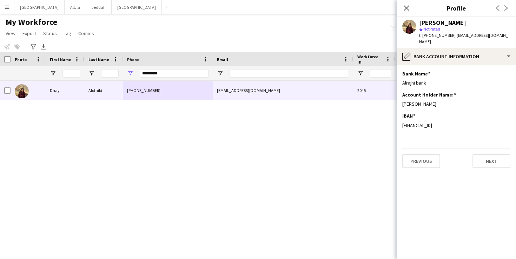
scroll to position [0, 40]
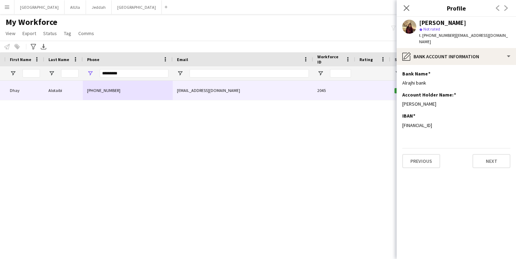
click at [109, 73] on input "*********" at bounding box center [134, 73] width 69 height 8
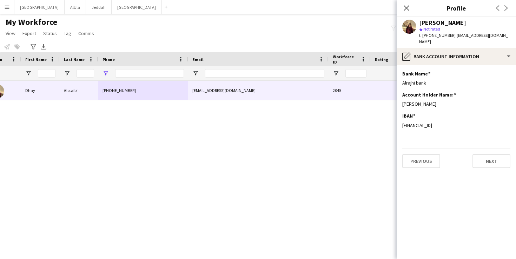
scroll to position [0, 0]
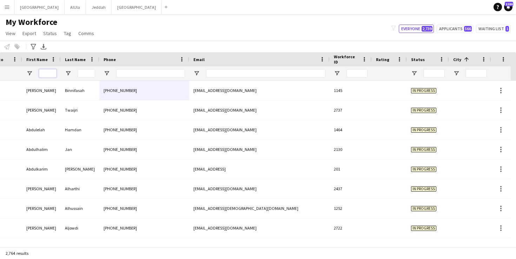
click at [53, 73] on input "First Name Filter Input" at bounding box center [48, 73] width 18 height 8
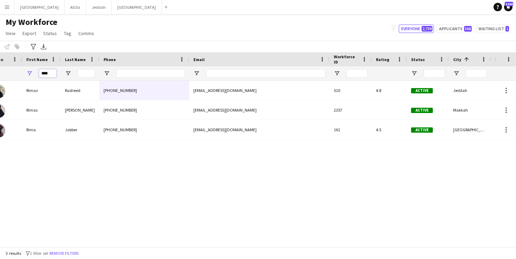
type input "****"
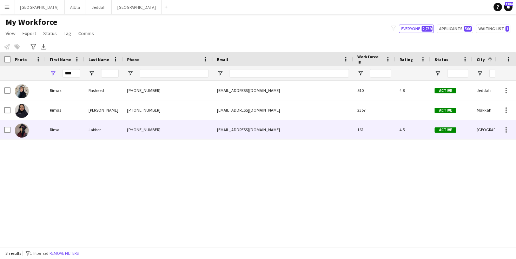
click at [70, 133] on div "Rima" at bounding box center [65, 129] width 39 height 19
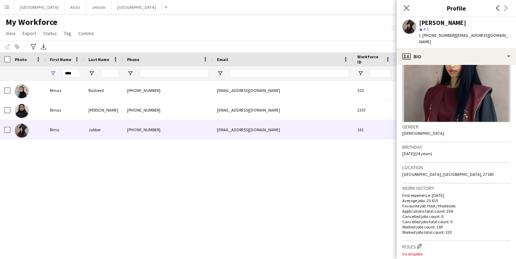
scroll to position [179, 0]
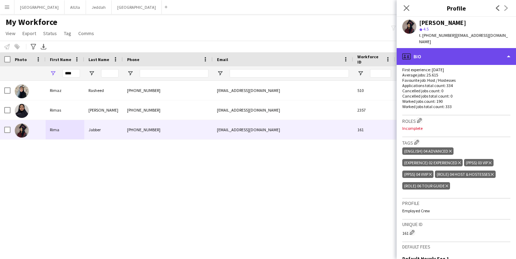
click at [455, 49] on div "profile Bio" at bounding box center [456, 56] width 119 height 17
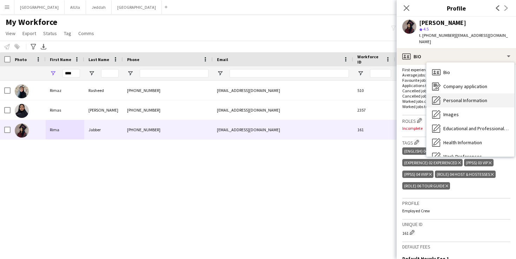
click at [463, 97] on span "Personal Information" at bounding box center [466, 100] width 44 height 6
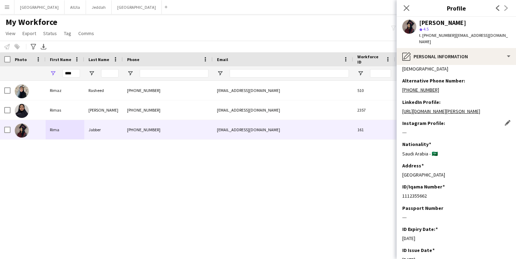
scroll to position [63, 0]
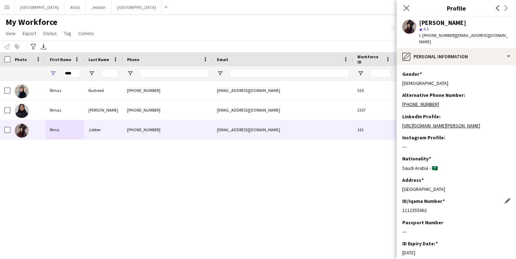
click at [419, 214] on div "1112355662" at bounding box center [457, 210] width 108 height 6
click at [416, 214] on div "1112355662" at bounding box center [457, 210] width 108 height 6
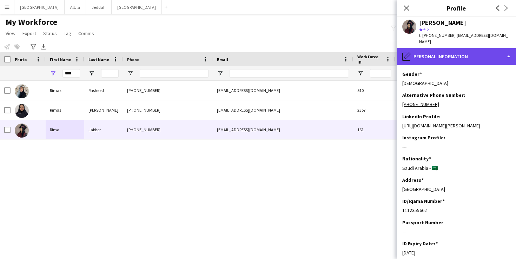
click at [441, 53] on div "pencil4 Personal Information" at bounding box center [456, 56] width 119 height 17
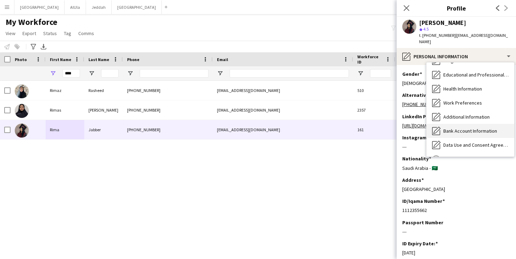
click at [471, 128] on span "Bank Account Information" at bounding box center [471, 131] width 54 height 6
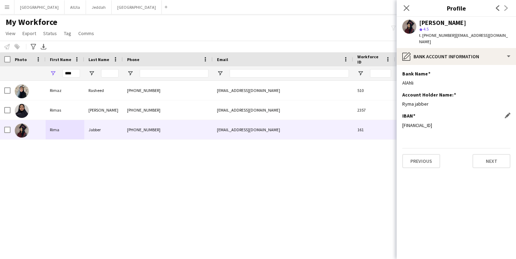
click at [444, 122] on div "[FINANCIAL_ID]" at bounding box center [457, 125] width 108 height 6
